Goal: Check status: Check status

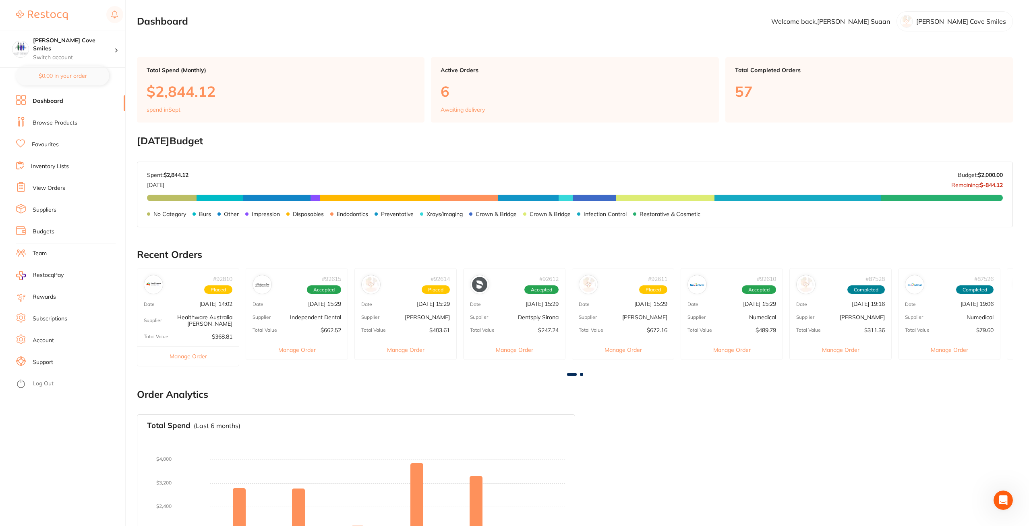
scroll to position [569, 0]
click at [48, 167] on link "Inventory Lists" at bounding box center [50, 166] width 38 height 8
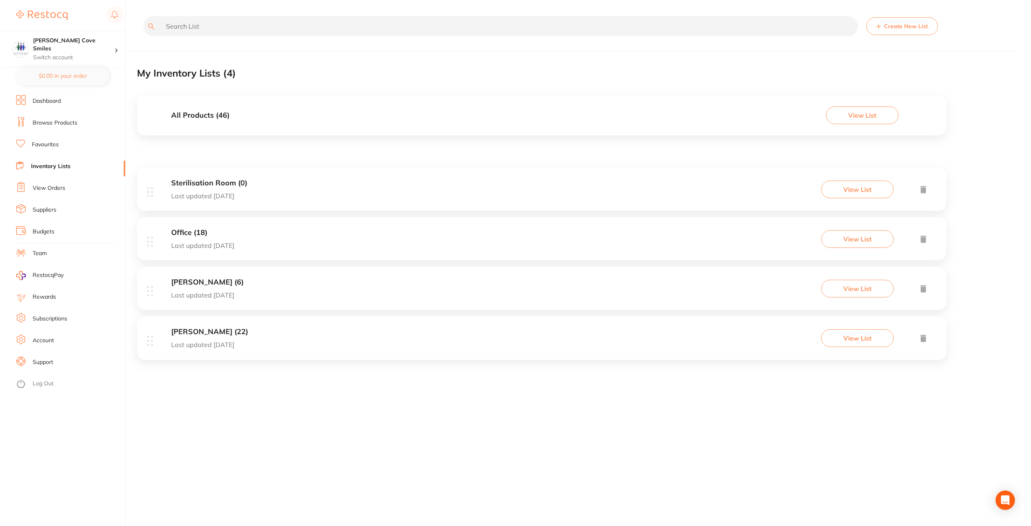
click at [48, 189] on link "View Orders" at bounding box center [49, 188] width 33 height 8
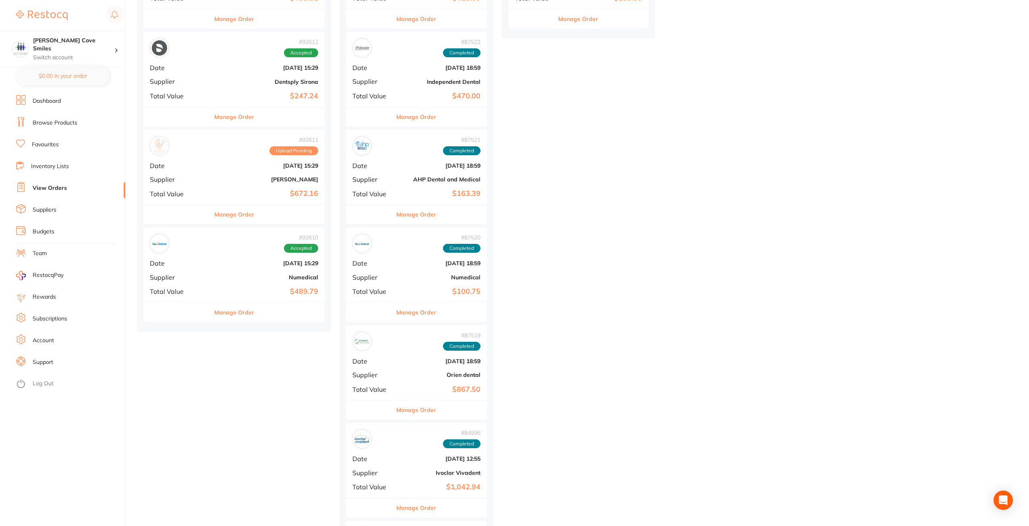
scroll to position [403, 0]
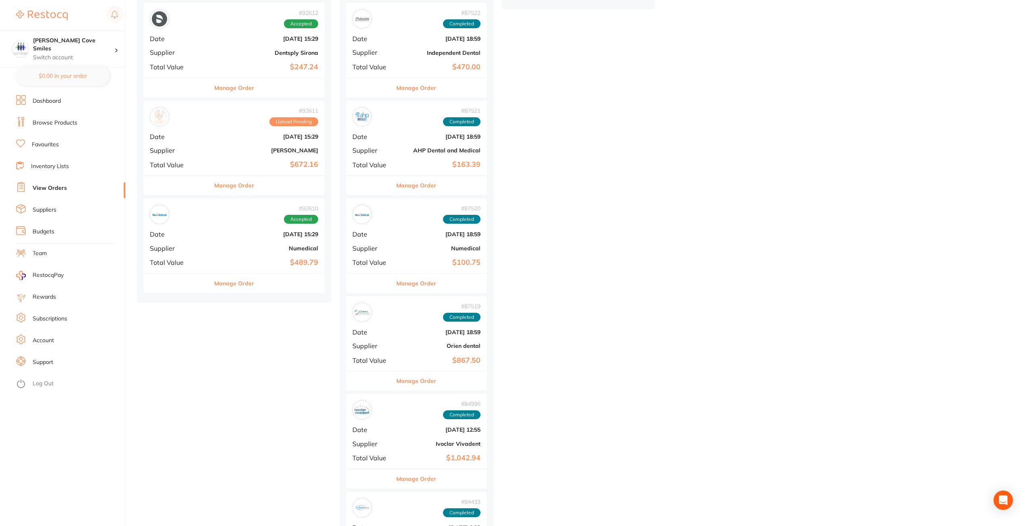
click at [210, 136] on b "[DATE] 15:29" at bounding box center [264, 136] width 108 height 6
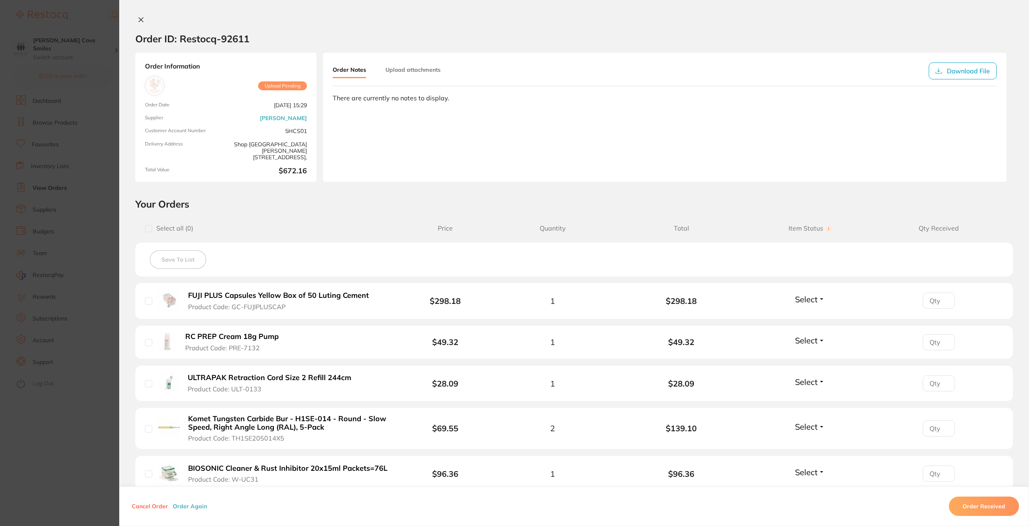
click at [139, 18] on icon at bounding box center [141, 20] width 4 height 4
